Goal: Subscribe to service/newsletter

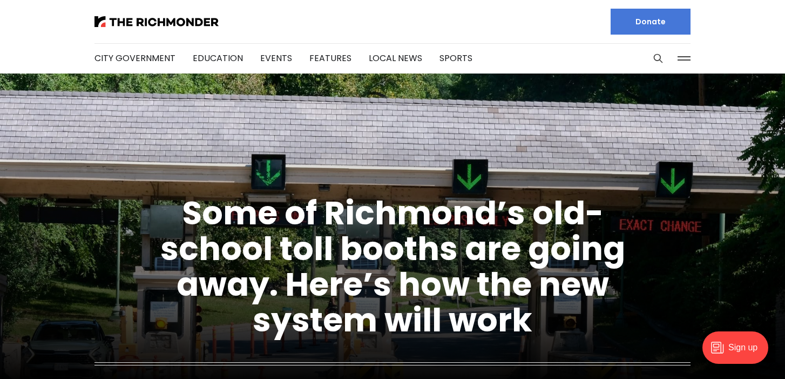
click at [743, 344] on div "Sign up" at bounding box center [736, 347] width 66 height 32
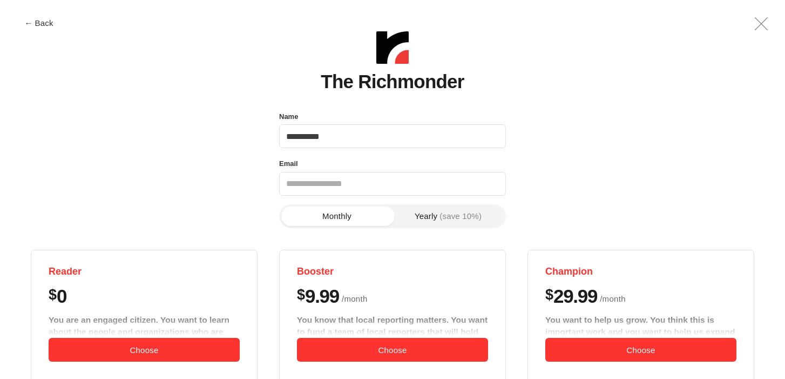
type input "**********"
click at [446, 186] on input "Email" at bounding box center [392, 184] width 227 height 24
type input "**********"
click at [268, 247] on section "Monthly Yearly (save 10%) Reader $ 0 You are an engaged citizen. You want to le…" at bounding box center [393, 354] width 740 height 301
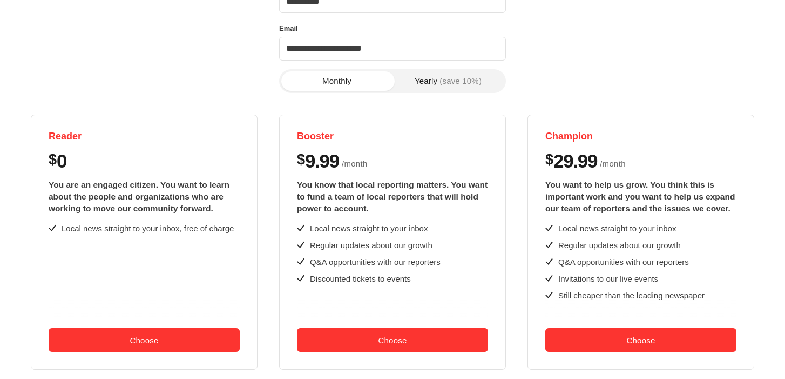
scroll to position [151, 0]
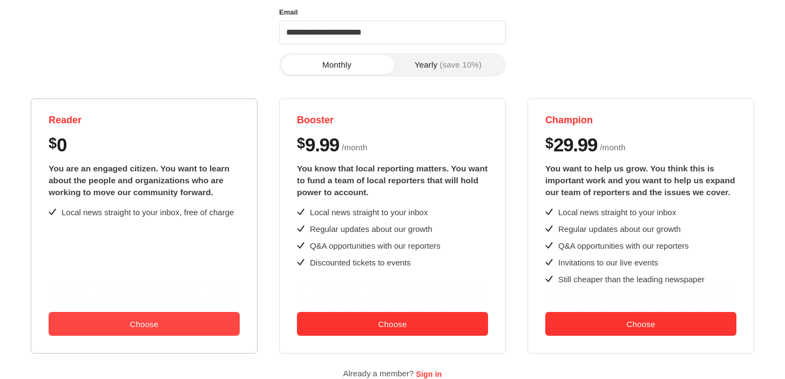
click at [148, 320] on button "Choose" at bounding box center [144, 324] width 191 height 24
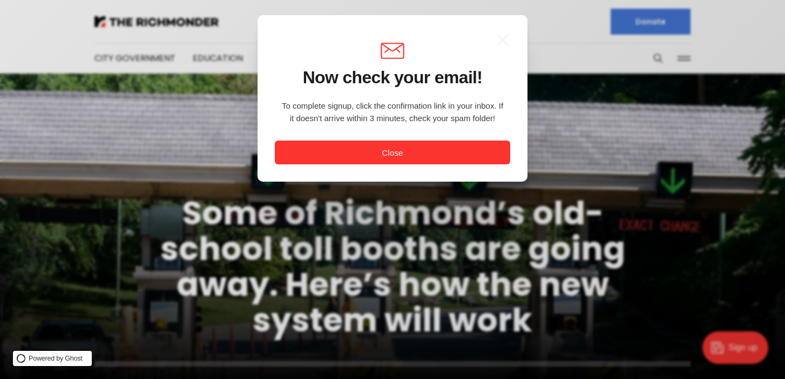
scroll to position [0, 0]
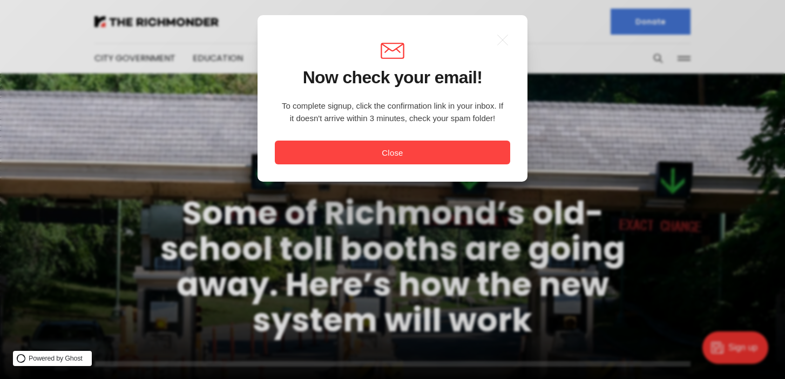
click at [395, 144] on button "Close" at bounding box center [393, 152] width 236 height 24
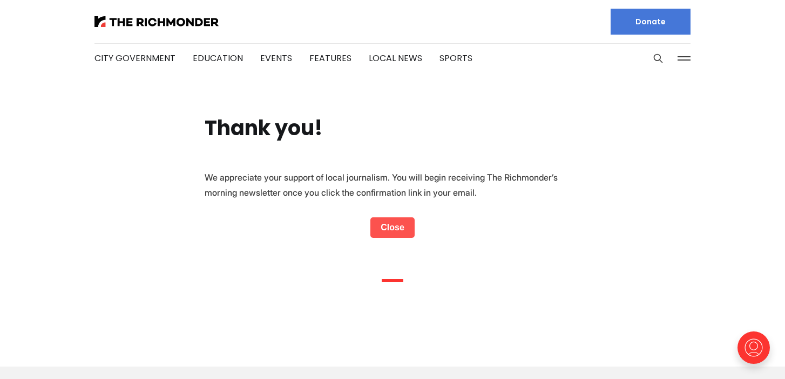
click at [391, 225] on link "Close" at bounding box center [393, 227] width 44 height 21
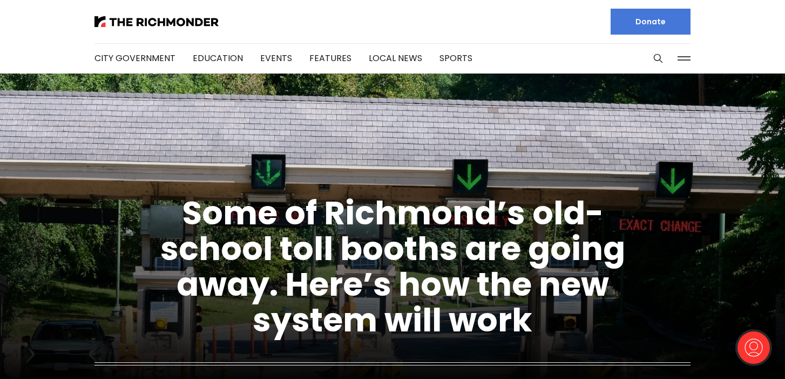
click at [740, 186] on figcaption "Some of Richmond’s old-school toll booths are going away. Here’s how the new sy…" at bounding box center [392, 294] width 785 height 318
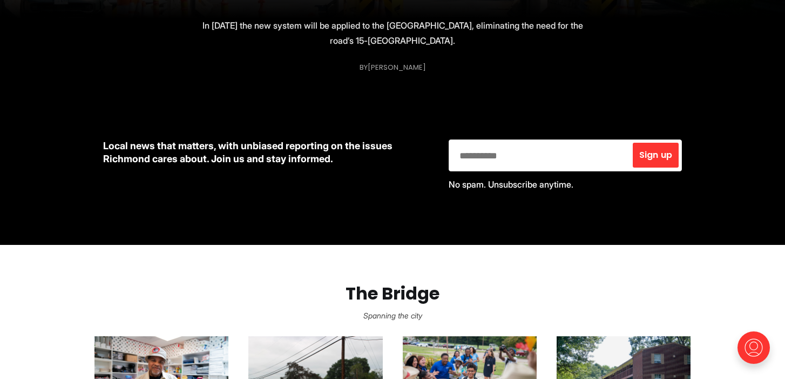
scroll to position [367, 0]
